Goal: Navigation & Orientation: Find specific page/section

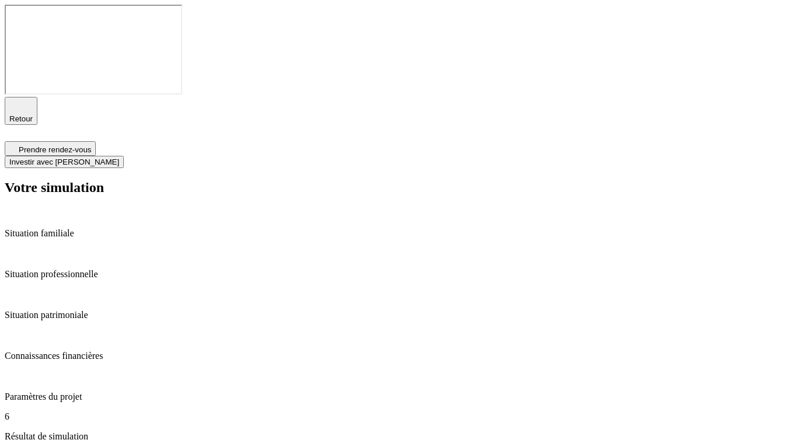
click at [419, 97] on div "Retour" at bounding box center [401, 119] width 793 height 44
click at [33, 114] on span "Retour" at bounding box center [20, 118] width 23 height 9
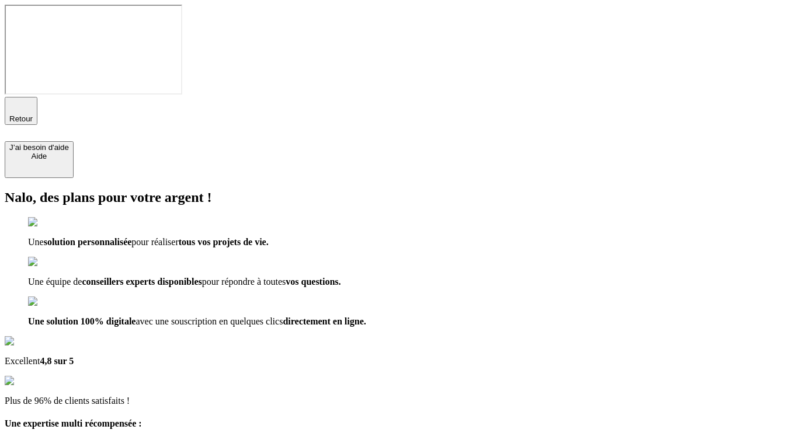
click at [33, 114] on span "Retour" at bounding box center [20, 118] width 23 height 9
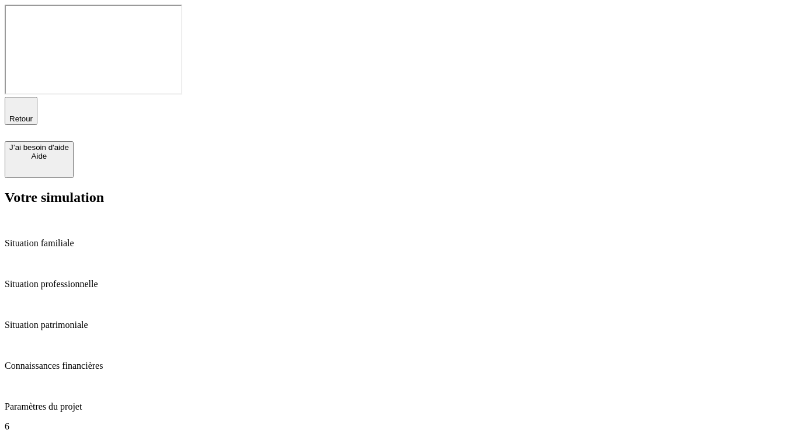
click at [33, 114] on span "Retour" at bounding box center [20, 118] width 23 height 9
